Goal: Information Seeking & Learning: Learn about a topic

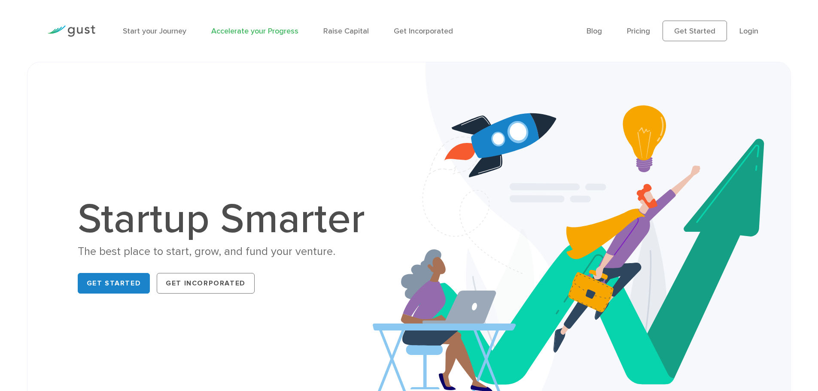
click at [268, 32] on link "Accelerate your Progress" at bounding box center [254, 31] width 87 height 9
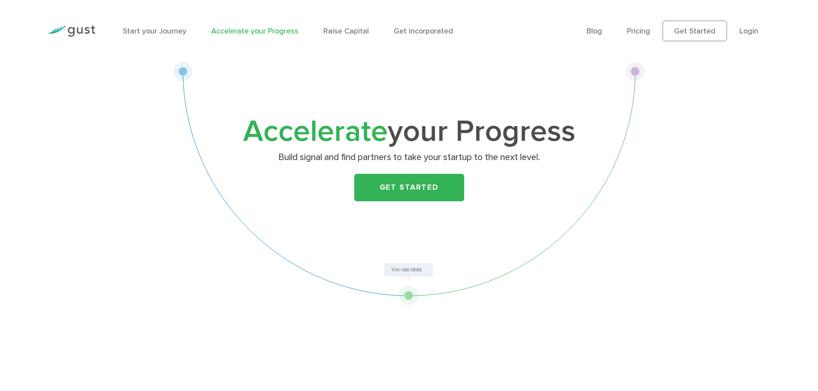
click at [637, 25] on li "Pricing" at bounding box center [638, 31] width 23 height 12
click at [639, 36] on li "Pricing" at bounding box center [638, 31] width 23 height 12
click at [645, 32] on link "Pricing" at bounding box center [638, 31] width 23 height 9
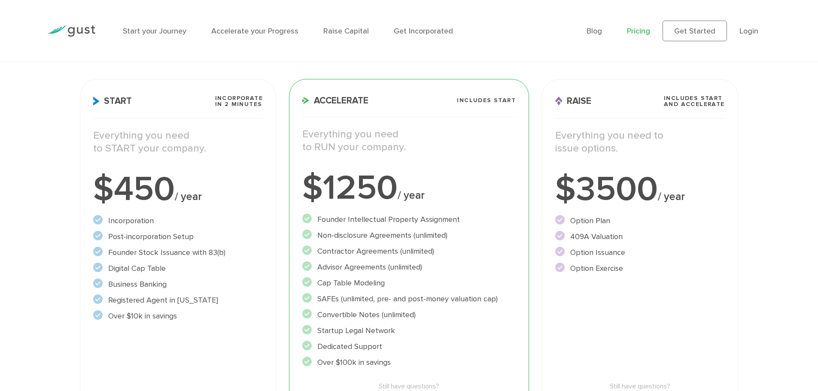
scroll to position [129, 0]
